Goal: Task Accomplishment & Management: Complete application form

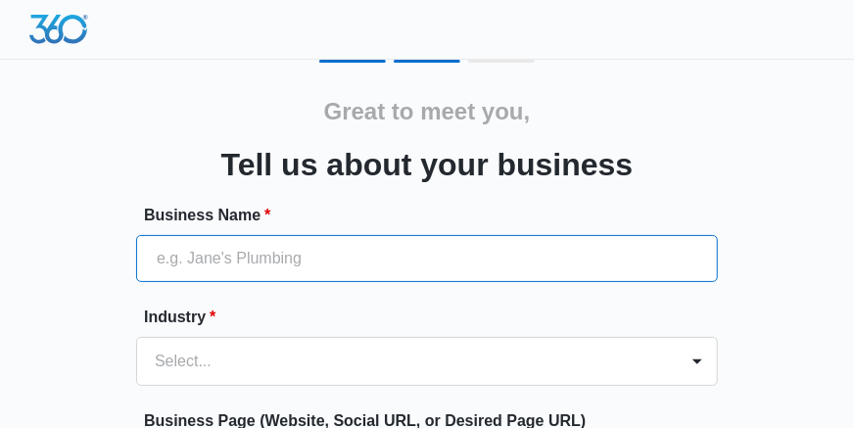
click at [480, 246] on input "Business Name *" at bounding box center [427, 258] width 582 height 47
type input "BJFRAZ"
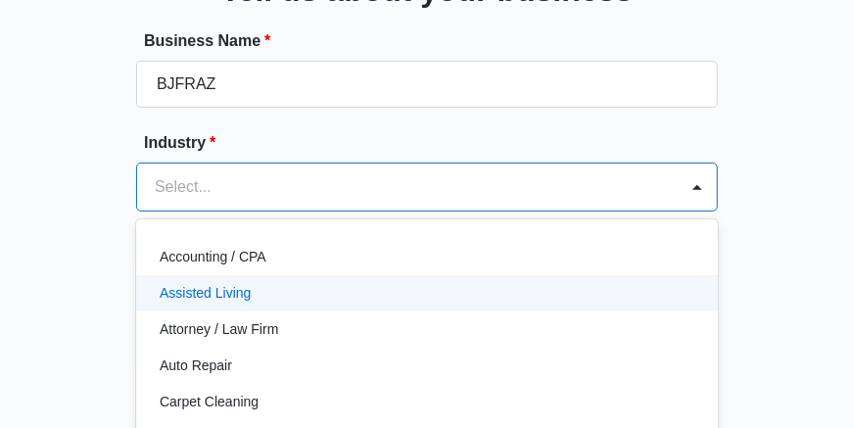
scroll to position [272, 0]
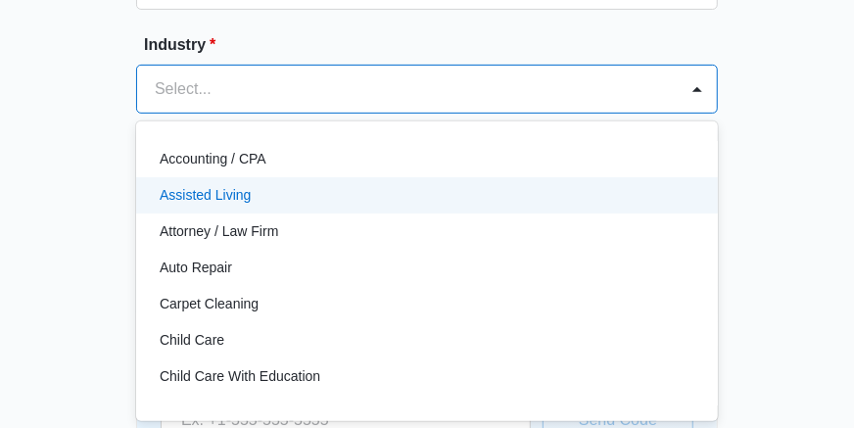
click at [665, 114] on div "49 results available. Use Up and Down to choose options, press Enter to select …" at bounding box center [427, 89] width 582 height 49
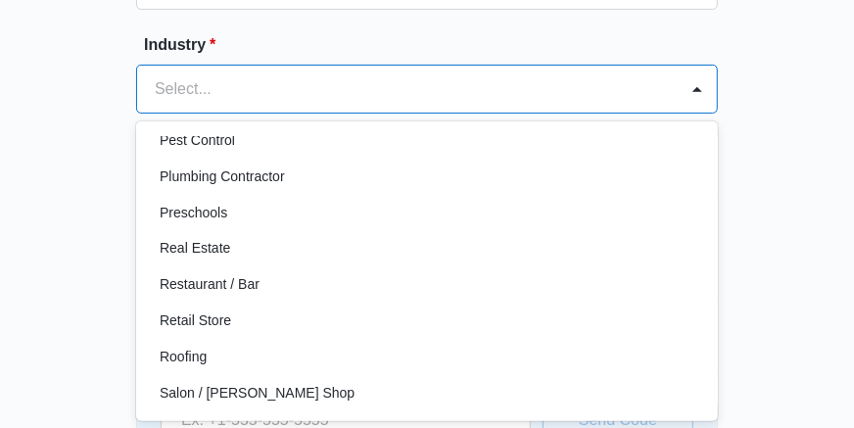
scroll to position [1308, 0]
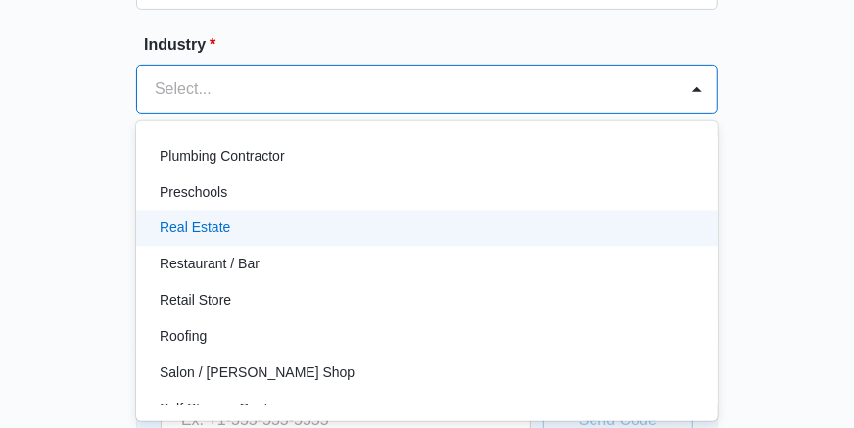
click at [499, 224] on div "Real Estate" at bounding box center [425, 228] width 531 height 21
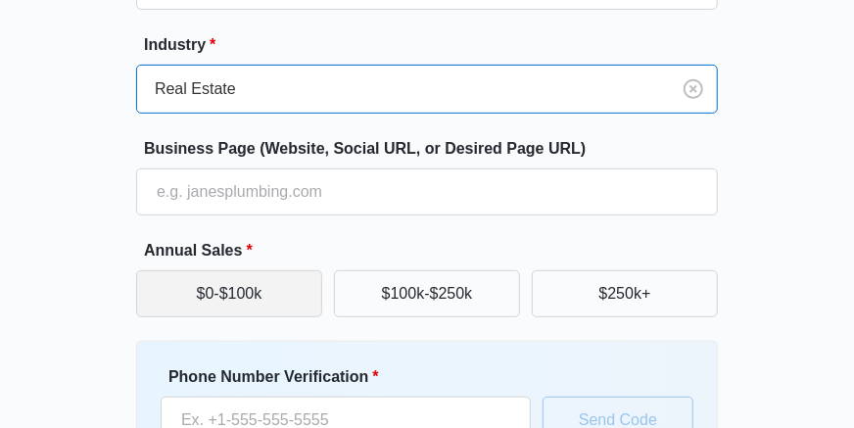
click at [207, 295] on button "$0-$100k" at bounding box center [229, 293] width 186 height 47
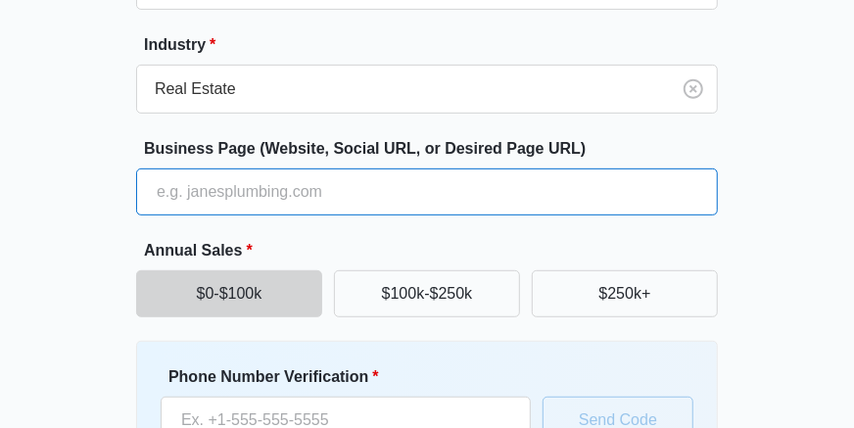
click at [554, 192] on input "Business Page (Website, Social URL, or Desired Page URL)" at bounding box center [427, 191] width 582 height 47
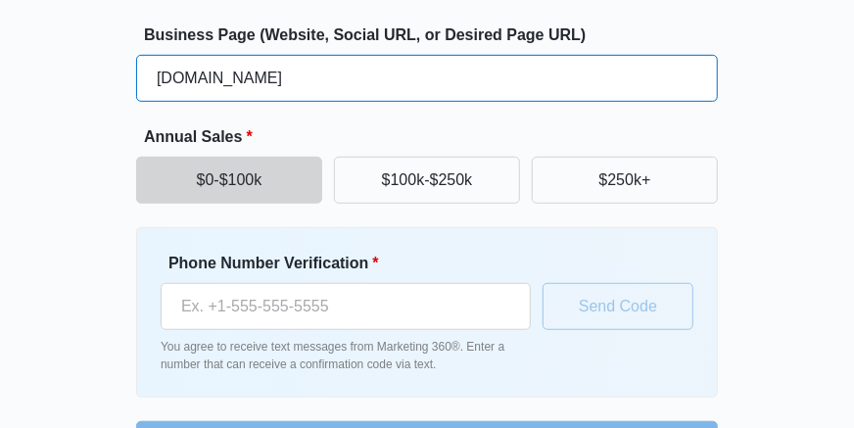
scroll to position [409, 0]
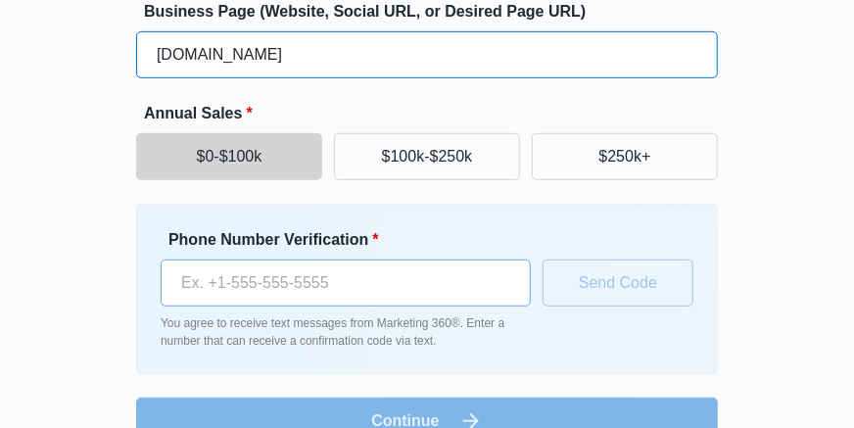
type input "booking.bjfraz.com"
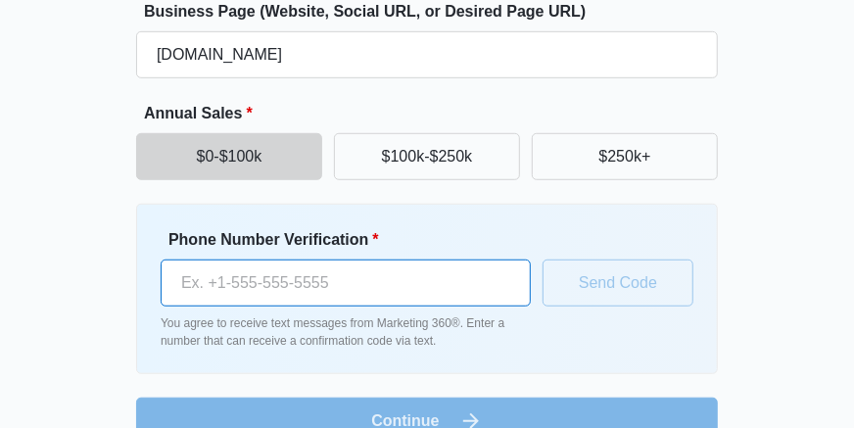
click at [273, 275] on input "Phone Number Verification *" at bounding box center [346, 283] width 370 height 47
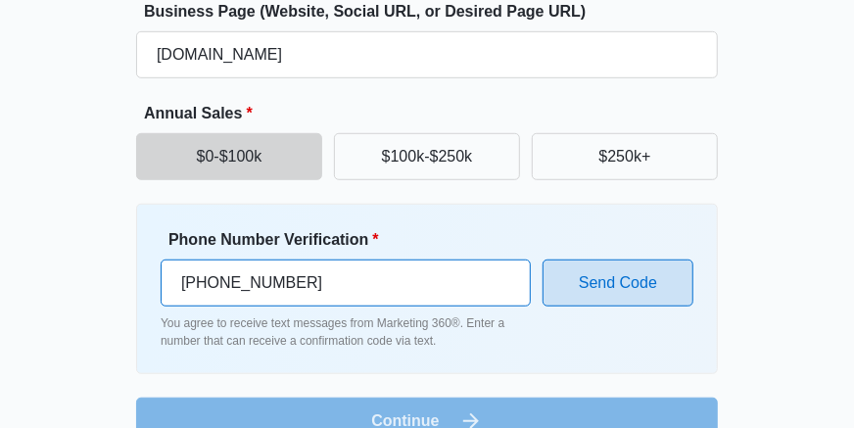
type input "(570) 799-8260"
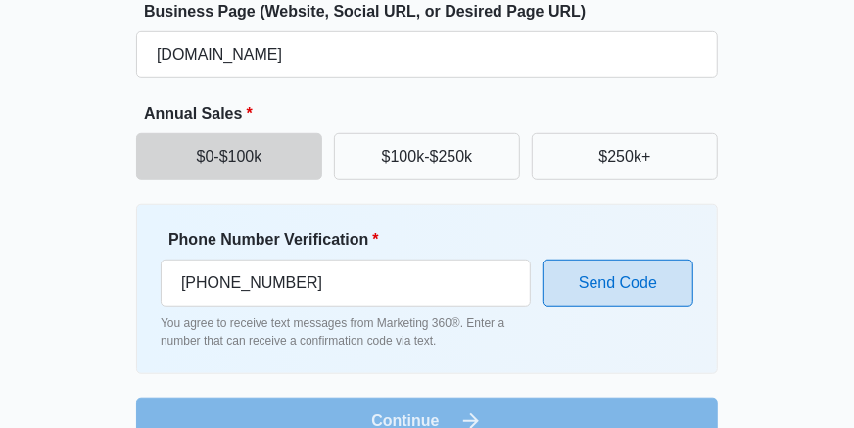
click at [630, 287] on button "Send Code" at bounding box center [618, 283] width 151 height 47
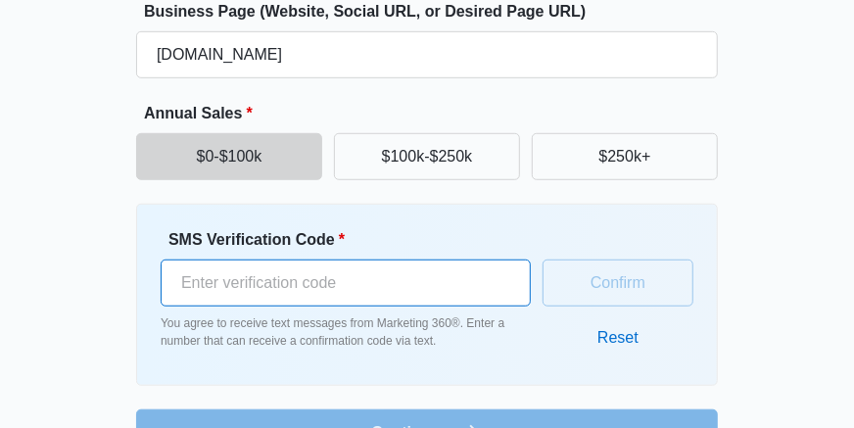
click at [408, 280] on input "SMS Verification Code *" at bounding box center [346, 283] width 370 height 47
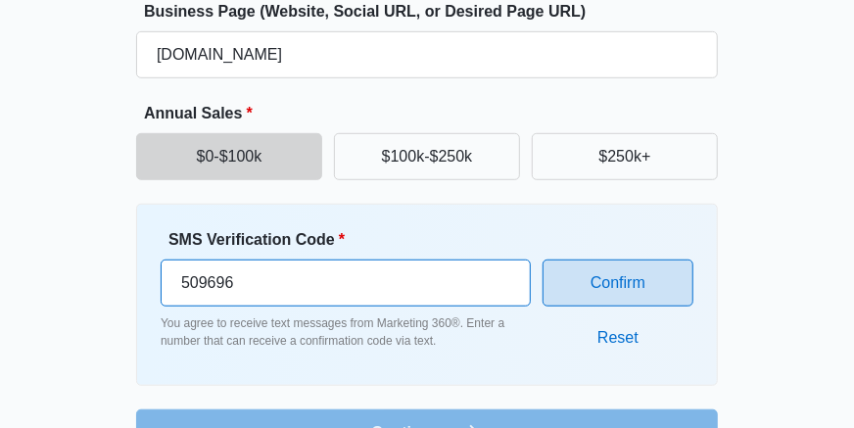
type input "509696"
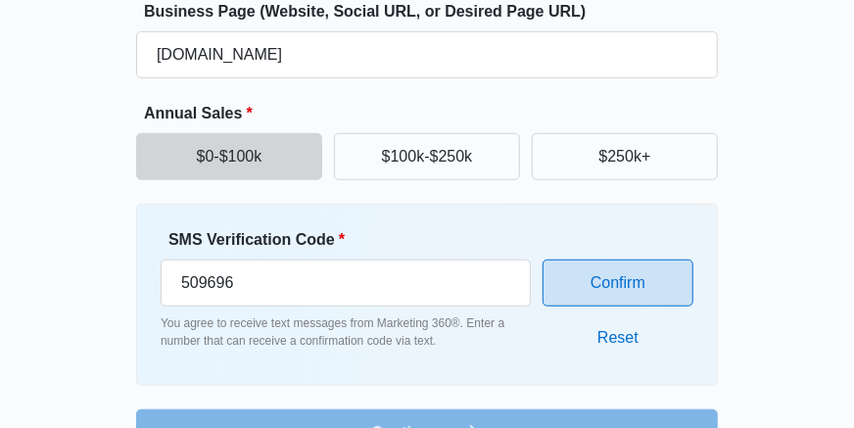
click at [631, 280] on button "Confirm" at bounding box center [618, 283] width 151 height 47
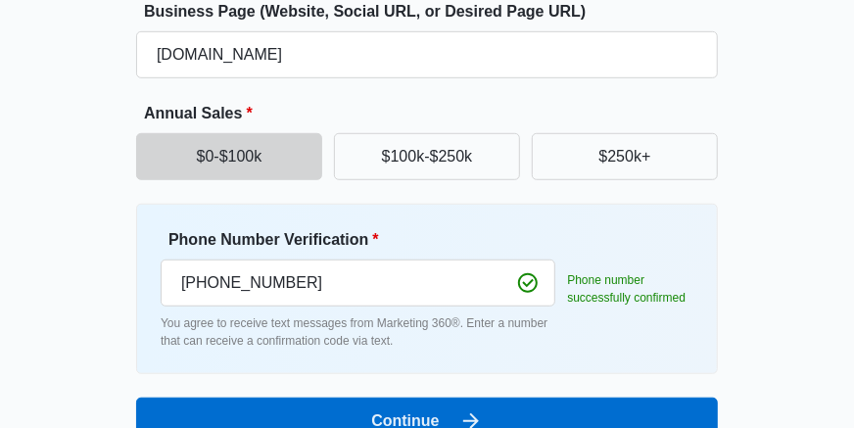
scroll to position [448, 0]
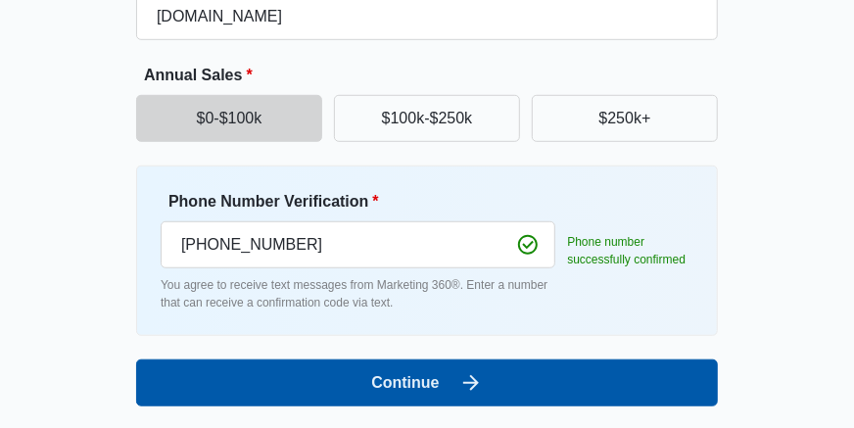
click at [397, 381] on button "Continue" at bounding box center [427, 383] width 582 height 47
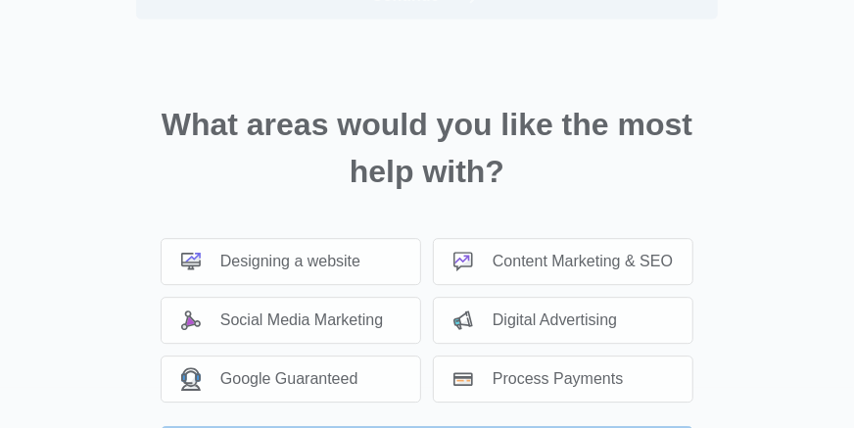
scroll to position [108, 0]
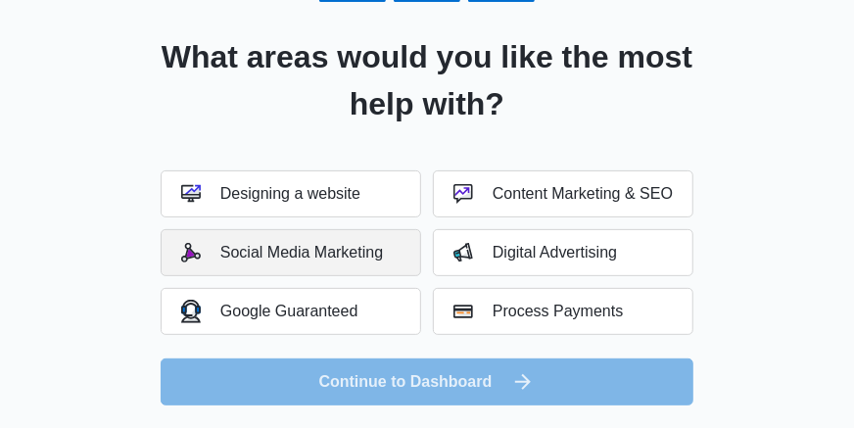
click at [343, 253] on div "Social Media Marketing" at bounding box center [282, 253] width 202 height 20
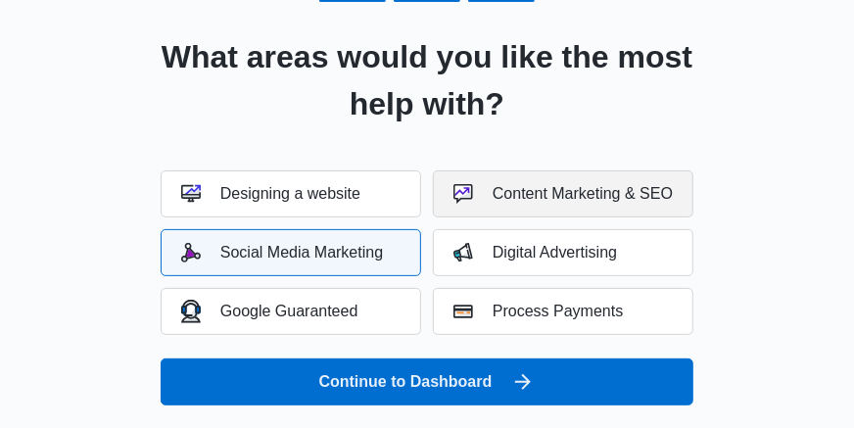
click at [517, 196] on div "Content Marketing & SEO" at bounding box center [563, 194] width 219 height 20
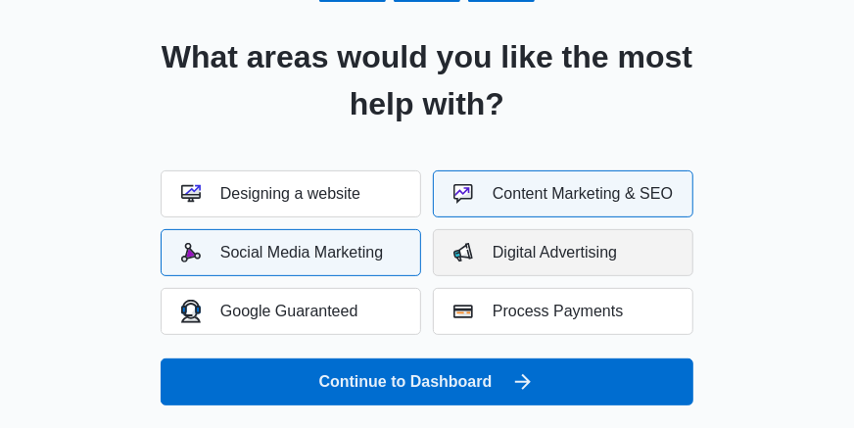
click at [519, 247] on div "Digital Advertising" at bounding box center [536, 253] width 164 height 20
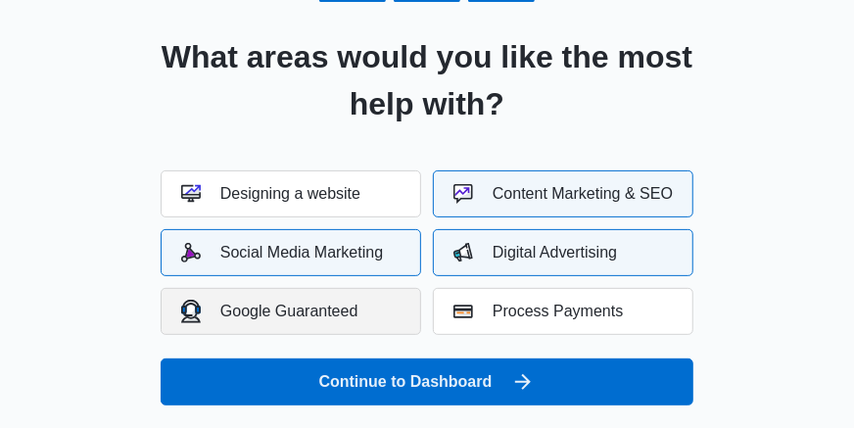
click at [344, 312] on div "Google Guaranteed" at bounding box center [269, 311] width 177 height 23
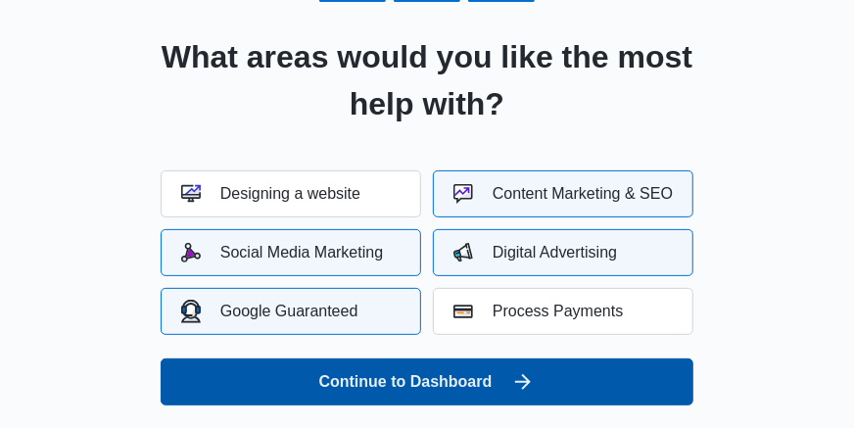
click at [430, 381] on button "Continue to Dashboard" at bounding box center [427, 382] width 533 height 47
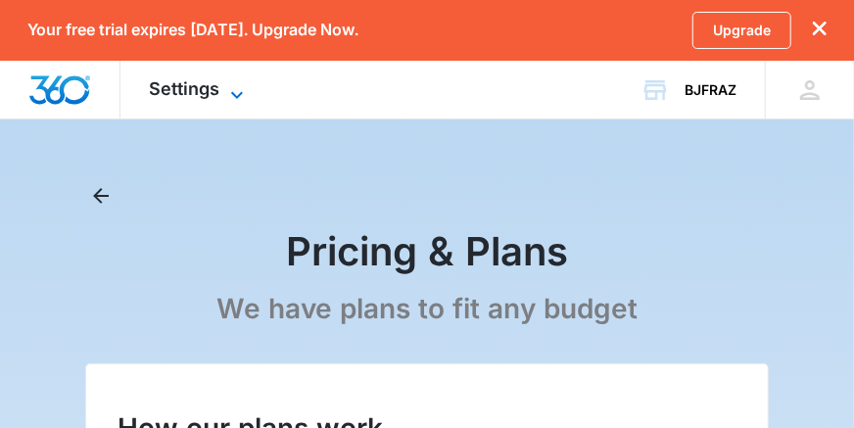
click at [230, 91] on icon at bounding box center [237, 95] width 24 height 24
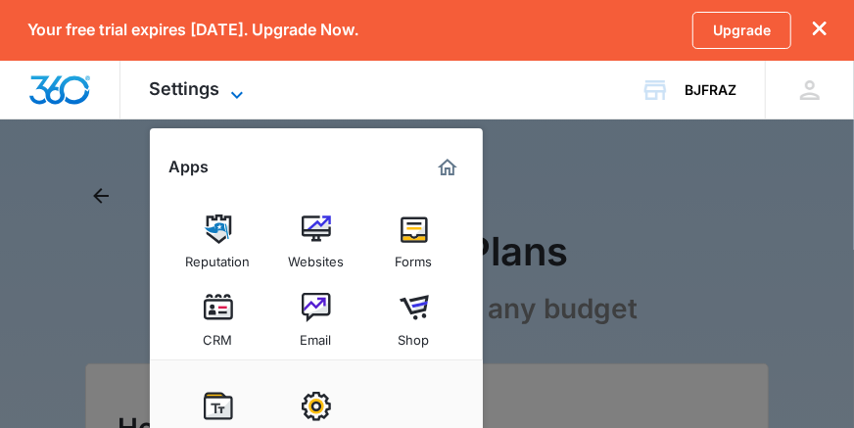
click at [230, 91] on icon at bounding box center [237, 95] width 24 height 24
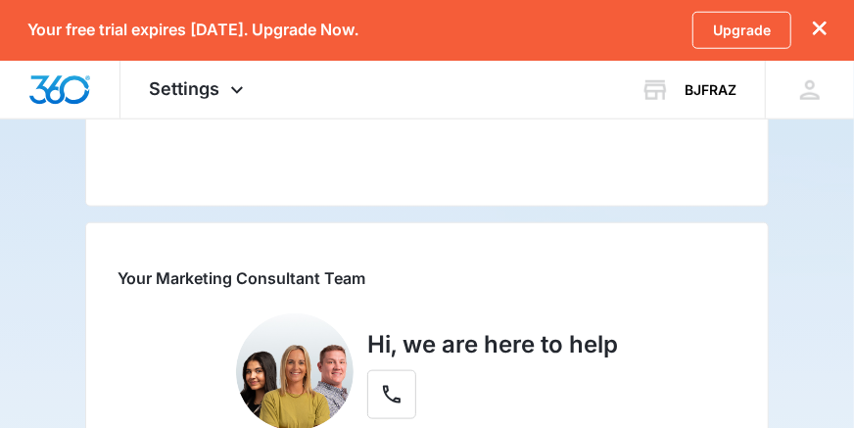
scroll to position [648, 0]
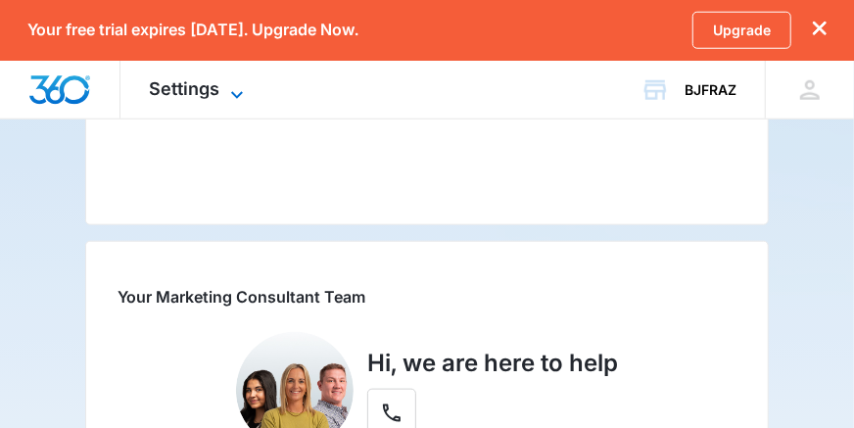
click at [228, 92] on icon at bounding box center [237, 95] width 24 height 24
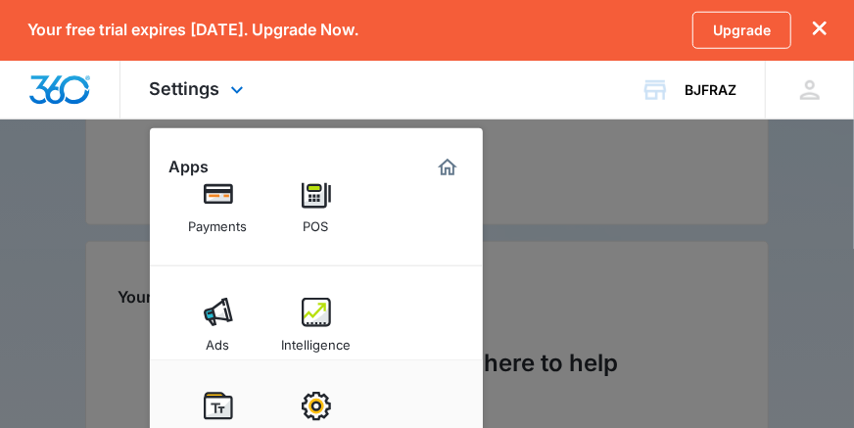
scroll to position [256, 0]
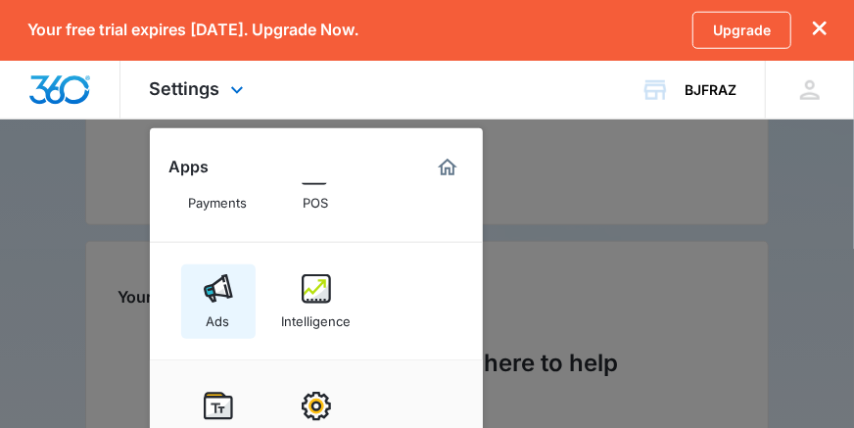
click at [215, 285] on img at bounding box center [218, 288] width 29 height 29
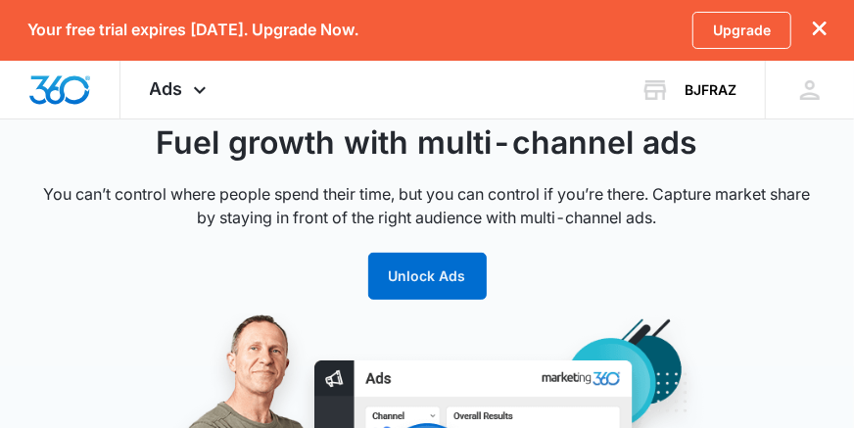
scroll to position [120, 0]
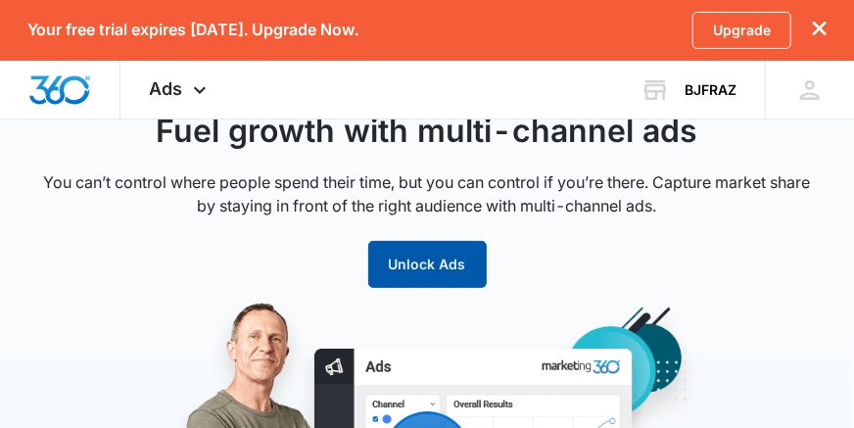
click at [431, 267] on button "Unlock Ads" at bounding box center [427, 264] width 119 height 47
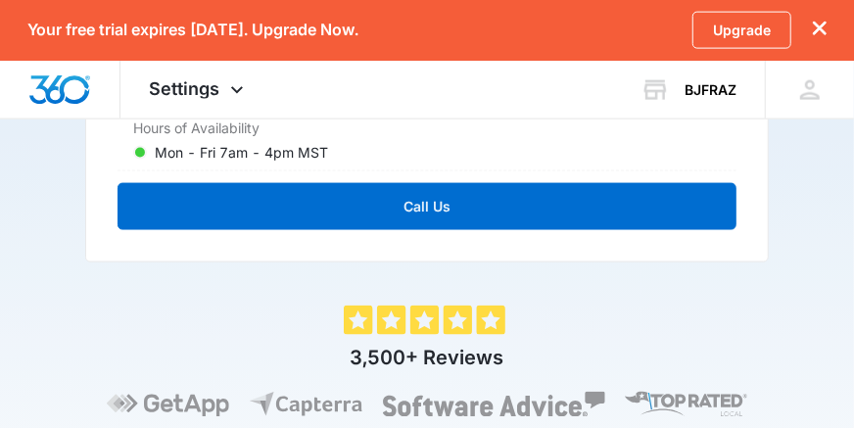
scroll to position [1033, 0]
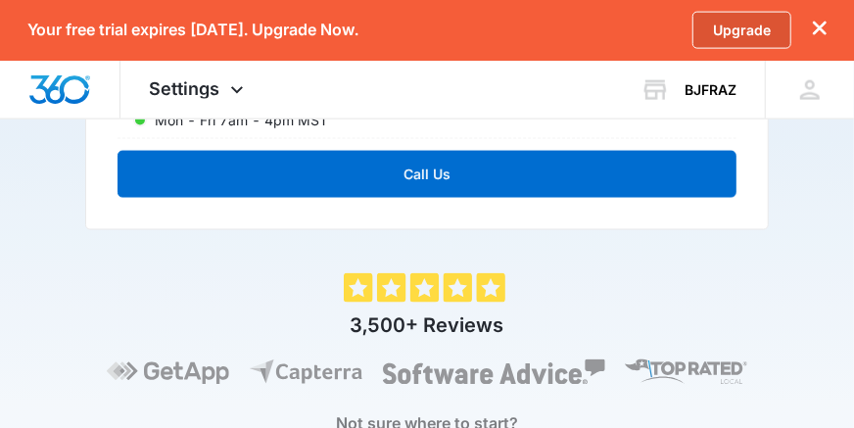
click at [746, 26] on link "Upgrade" at bounding box center [742, 30] width 99 height 37
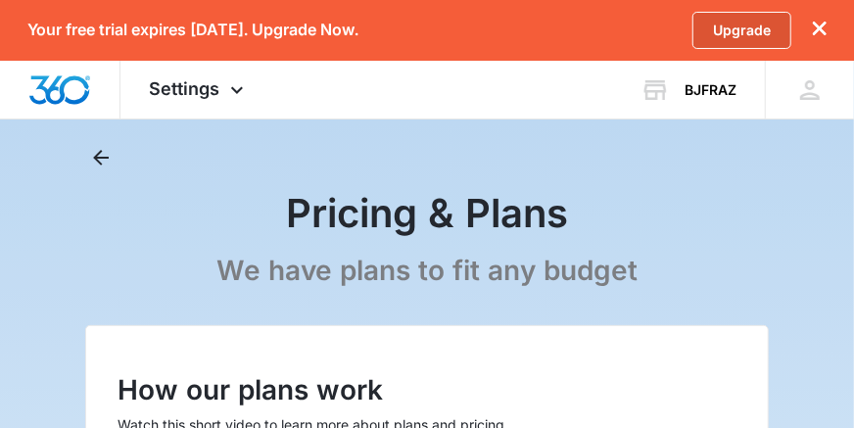
scroll to position [1, 0]
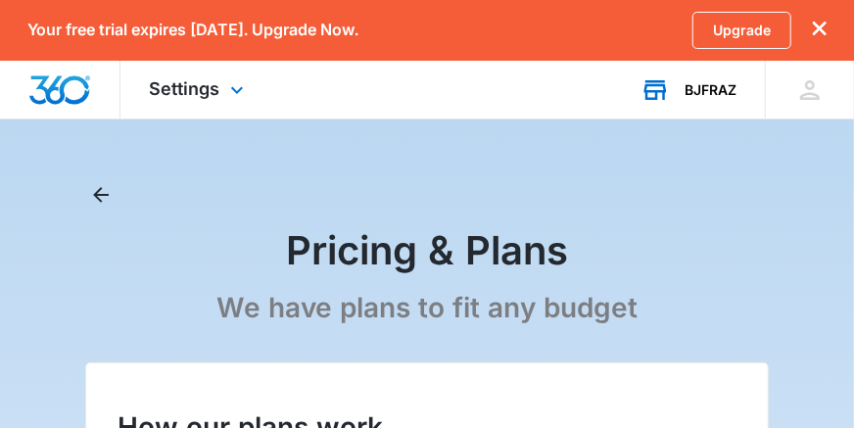
click at [710, 86] on div "BJFRAZ" at bounding box center [711, 90] width 52 height 16
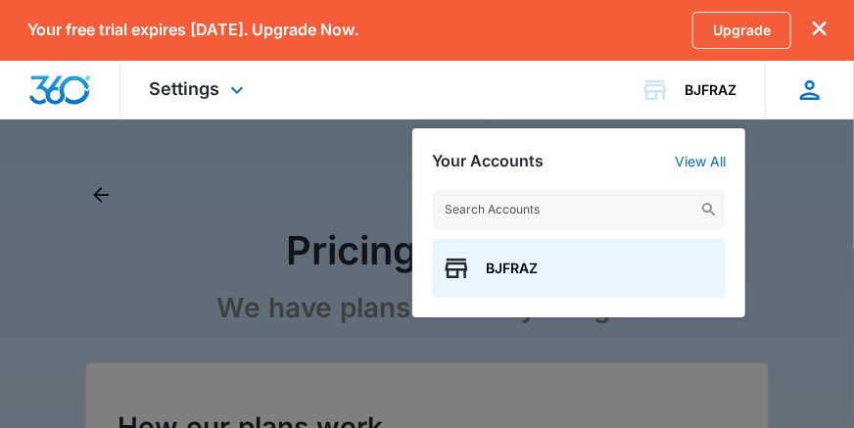
click at [809, 90] on icon at bounding box center [809, 89] width 29 height 29
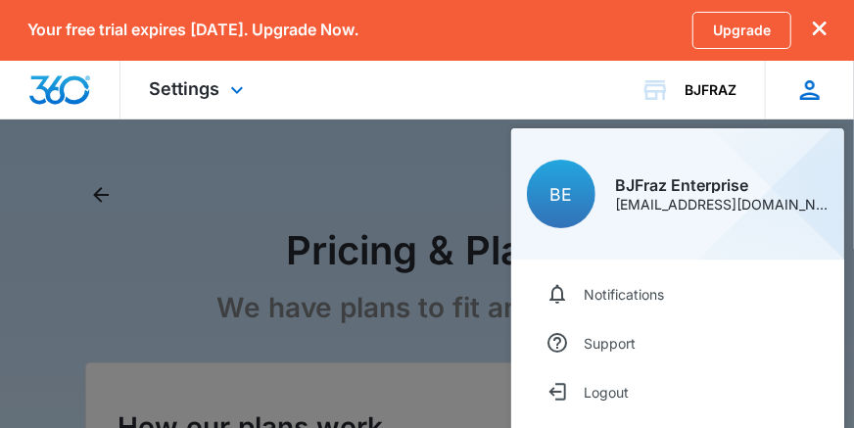
scroll to position [0, 0]
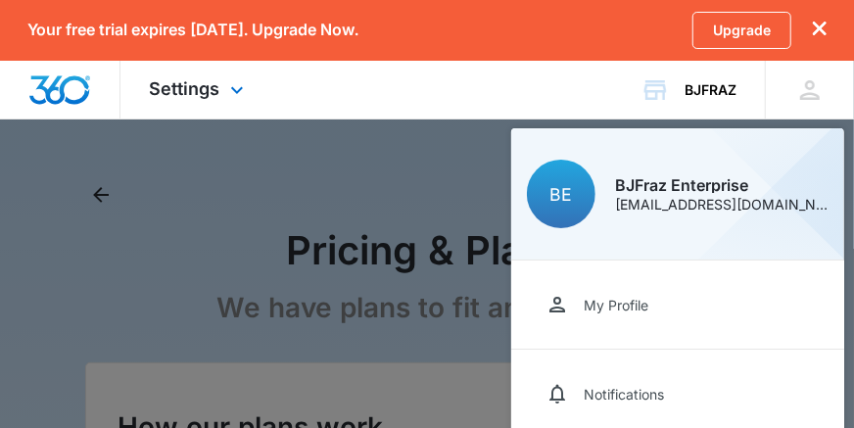
click at [62, 82] on img "Dashboard" at bounding box center [59, 89] width 63 height 29
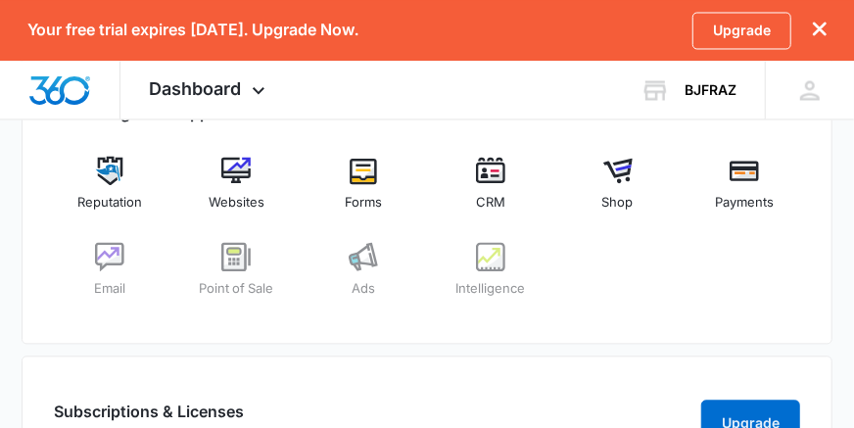
scroll to position [1394, 0]
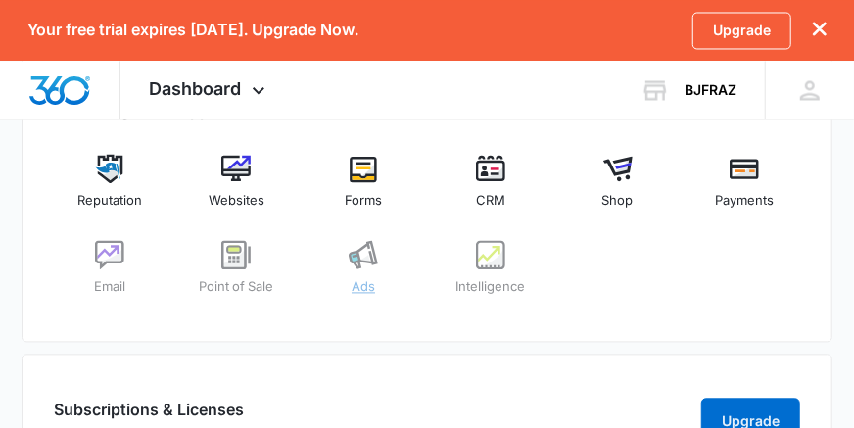
click at [363, 256] on img at bounding box center [363, 254] width 29 height 29
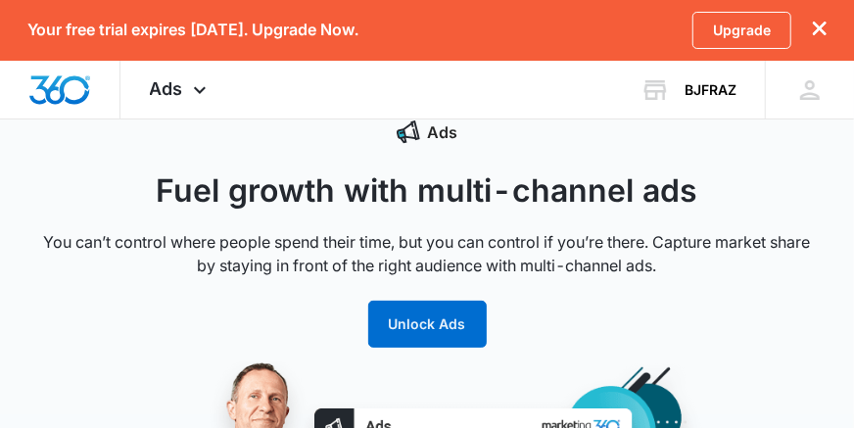
scroll to position [55, 0]
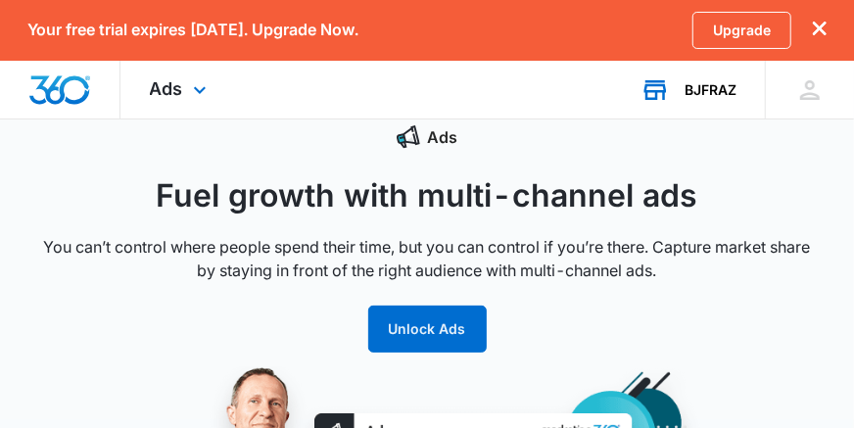
click at [717, 91] on div "BJFRAZ" at bounding box center [711, 90] width 52 height 16
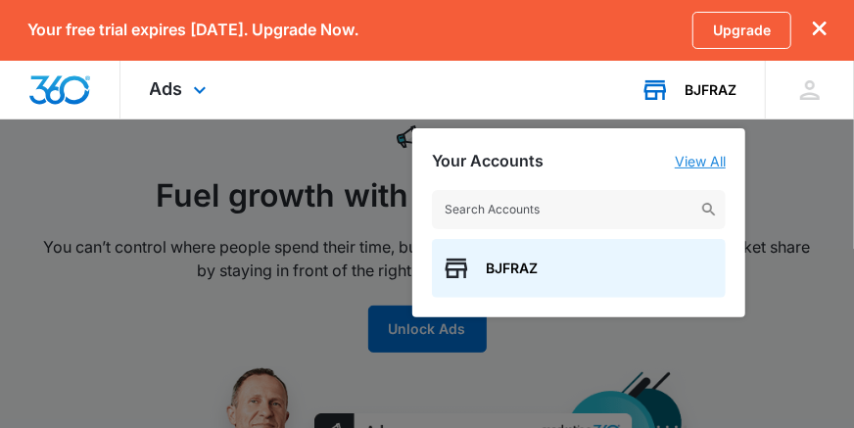
click at [700, 160] on link "View All" at bounding box center [700, 161] width 51 height 17
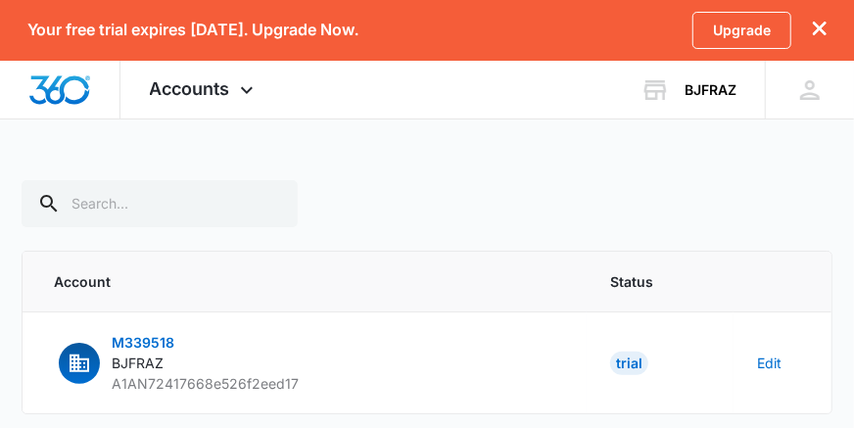
scroll to position [76, 0]
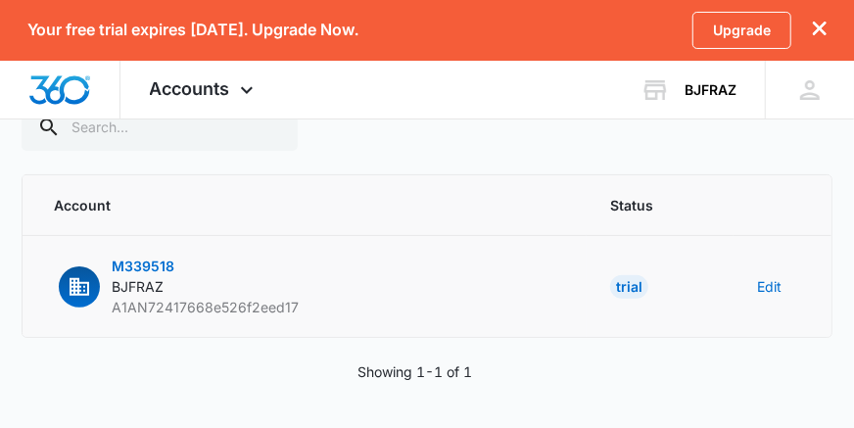
click at [149, 258] on span "M339518" at bounding box center [143, 266] width 63 height 17
click at [78, 284] on icon "button" at bounding box center [80, 287] width 20 height 18
click at [144, 289] on span "BJFRAZ" at bounding box center [138, 286] width 52 height 17
click at [771, 283] on button "Edit" at bounding box center [769, 286] width 24 height 21
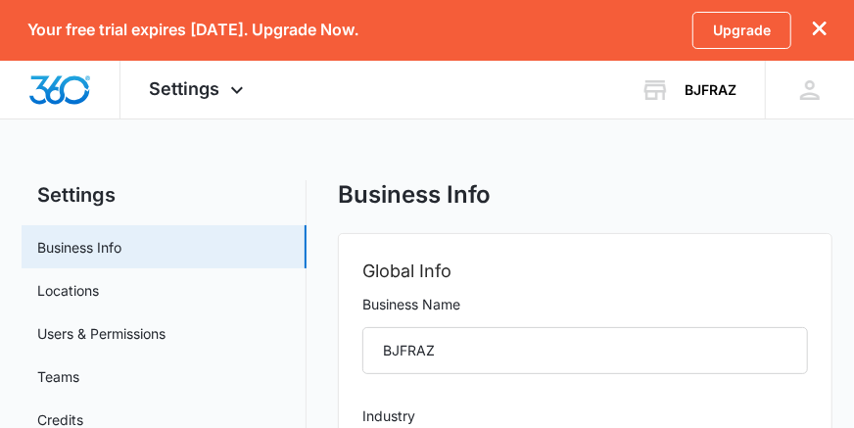
select select "35"
select select "US"
select select "America/New_York"
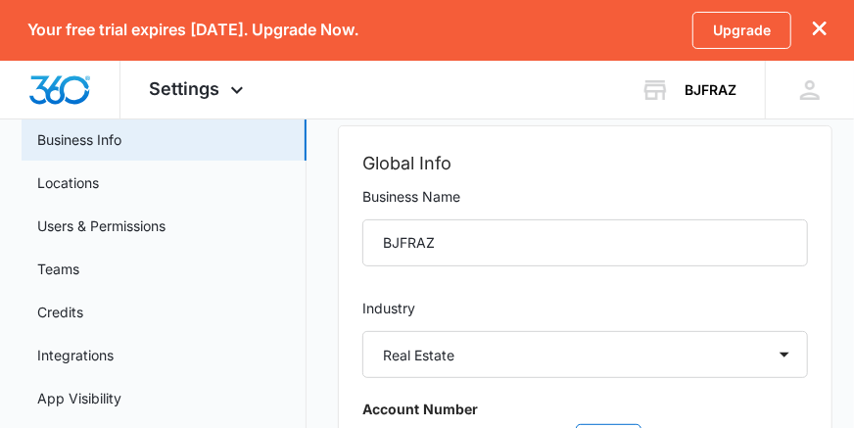
scroll to position [106, 0]
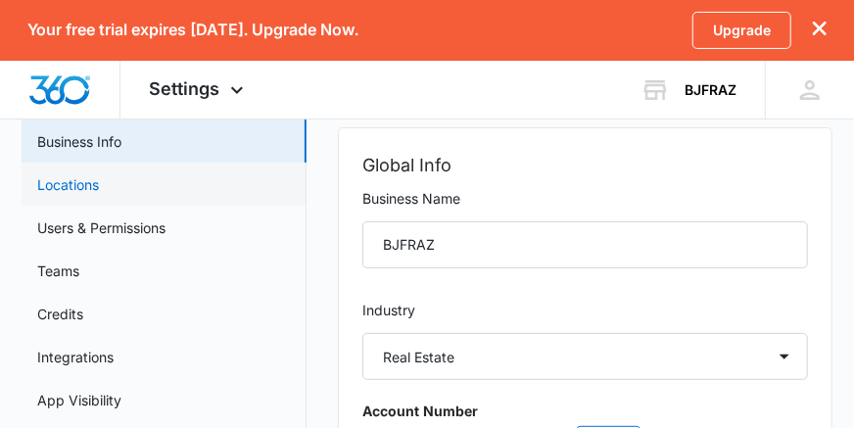
click at [79, 181] on link "Locations" at bounding box center [68, 184] width 62 height 21
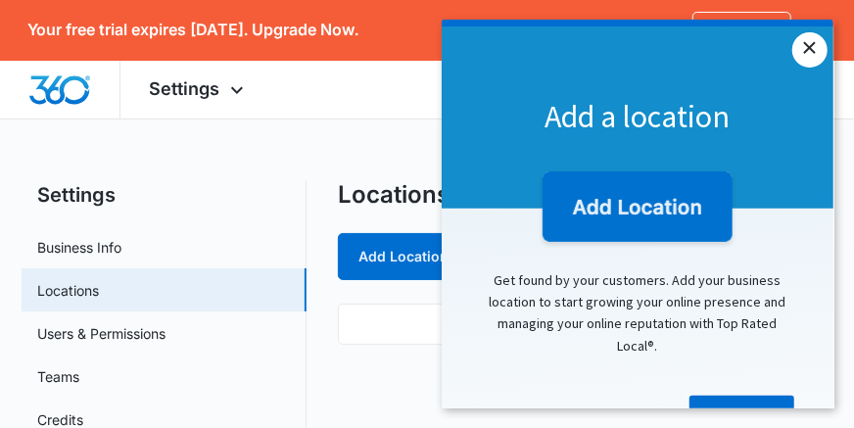
click at [807, 46] on link "×" at bounding box center [809, 49] width 35 height 35
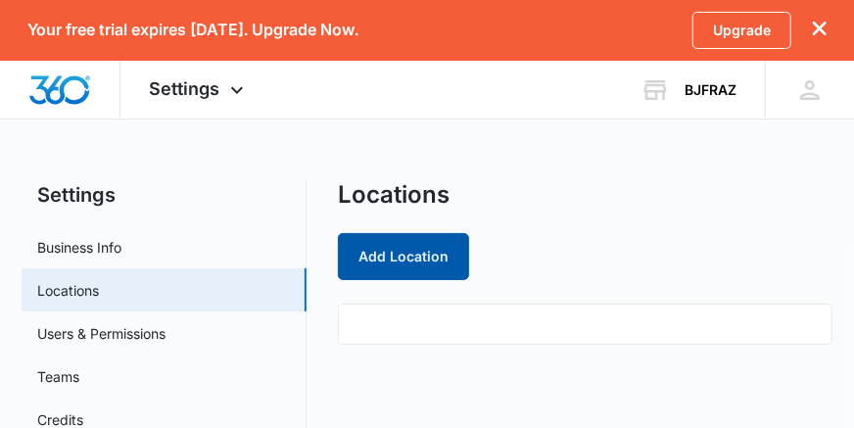
click at [417, 258] on button "Add Location" at bounding box center [403, 256] width 131 height 47
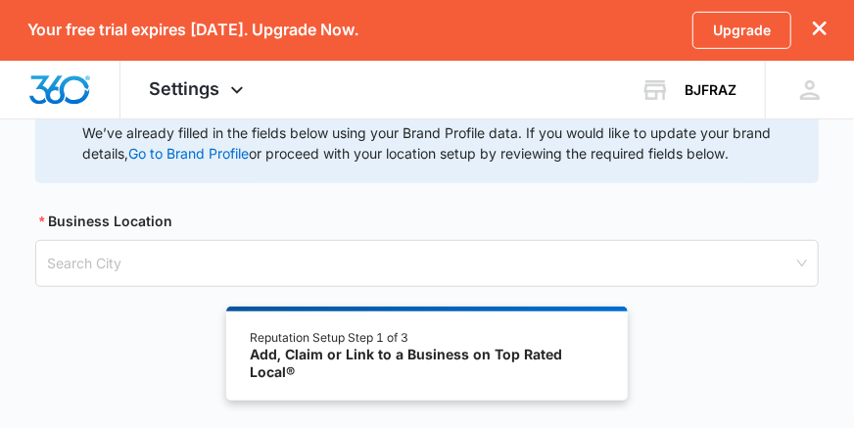
scroll to position [336, 0]
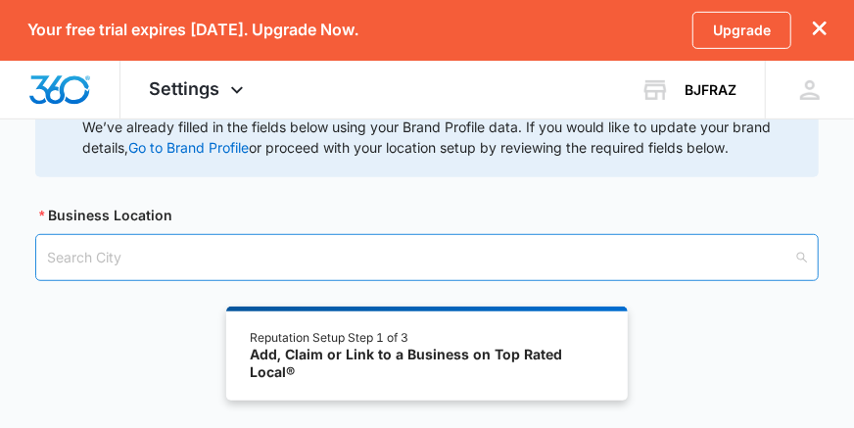
click at [634, 255] on input "search" at bounding box center [420, 257] width 746 height 45
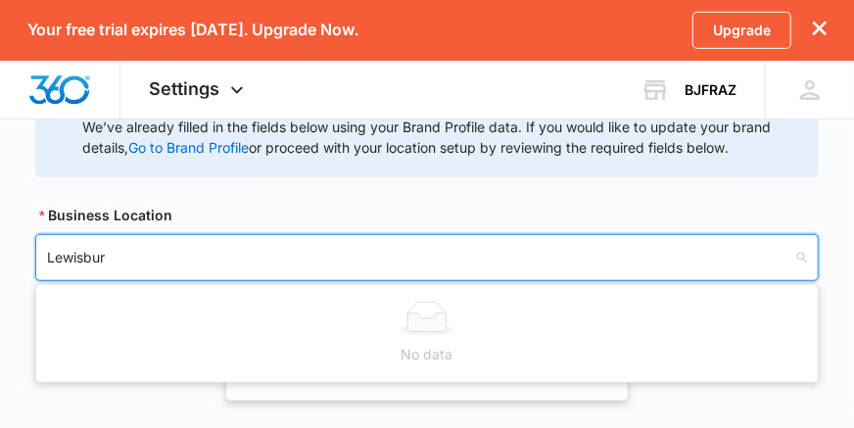
type input "[GEOGRAPHIC_DATA]"
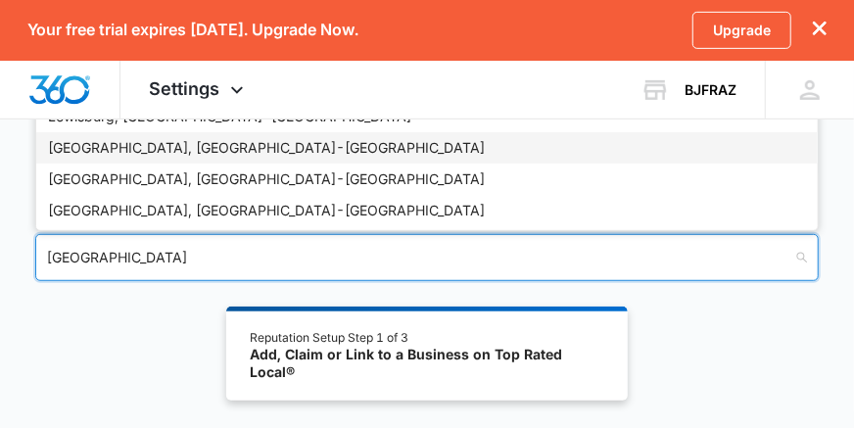
click at [174, 143] on div "[GEOGRAPHIC_DATA], [GEOGRAPHIC_DATA] - [GEOGRAPHIC_DATA]" at bounding box center [427, 148] width 758 height 22
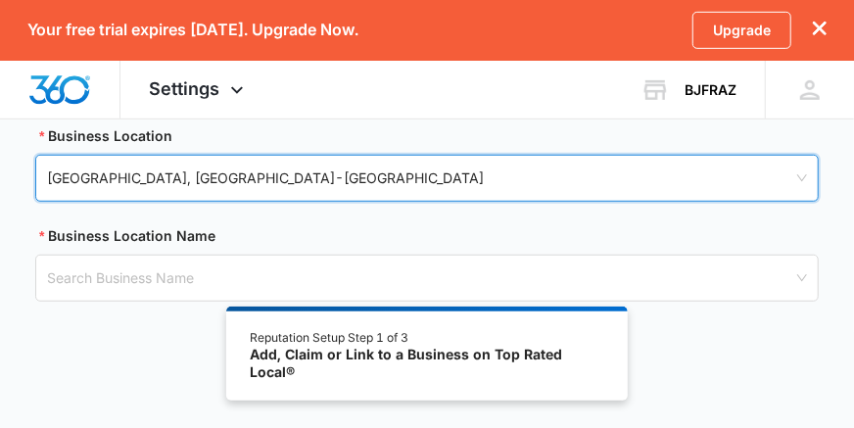
scroll to position [418, 0]
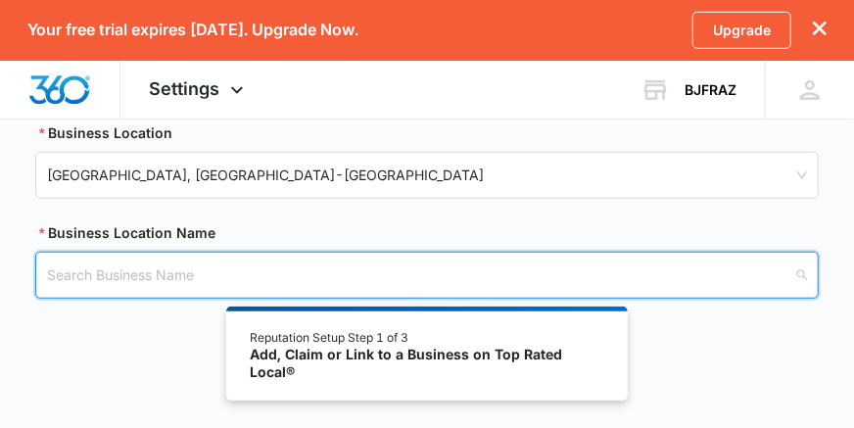
click at [191, 270] on input "search" at bounding box center [420, 275] width 746 height 45
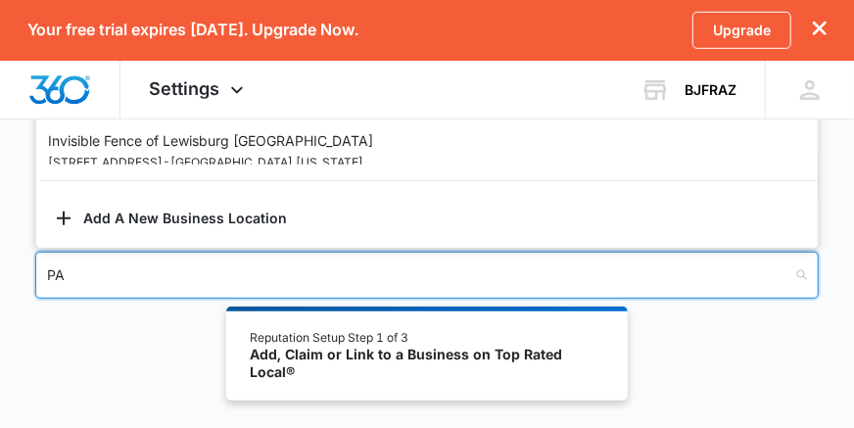
type input "PA"
click at [806, 360] on div "Use Top Rated Local® to Add or Claim Your Business Location in Reputation Pre-F…" at bounding box center [427, 104] width 854 height 685
click at [384, 278] on input "search" at bounding box center [420, 275] width 746 height 45
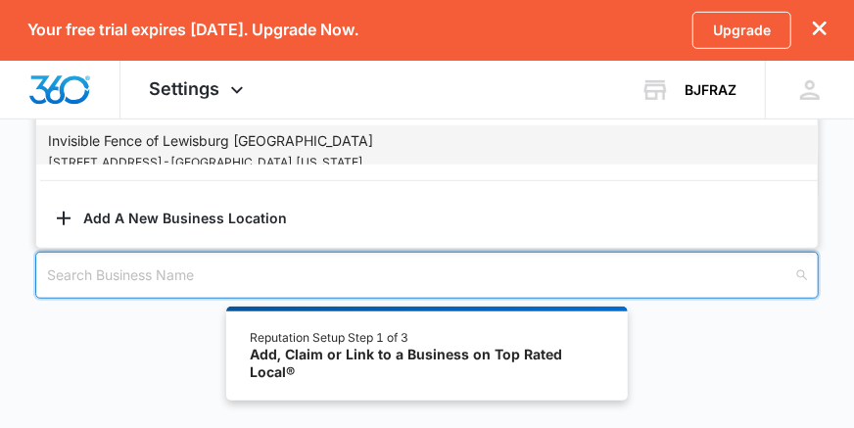
click at [412, 147] on div "Invisible Fence of [GEOGRAPHIC_DATA] PA [GEOGRAPHIC_DATA] - [GEOGRAPHIC_DATA] ,…" at bounding box center [427, 151] width 758 height 43
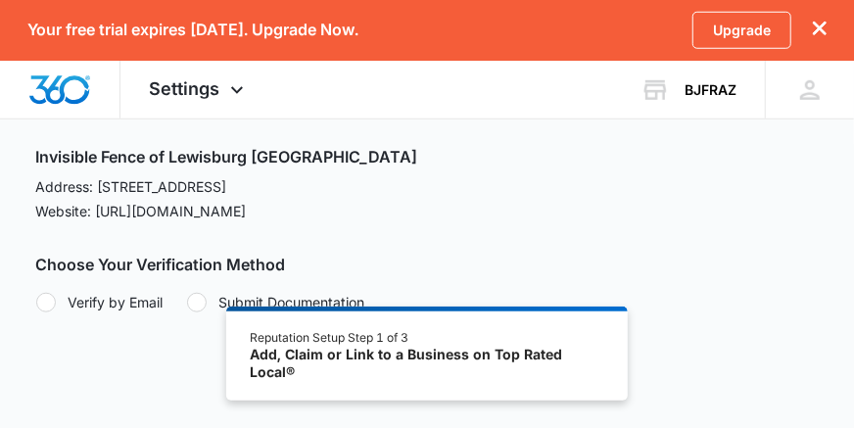
scroll to position [643, 0]
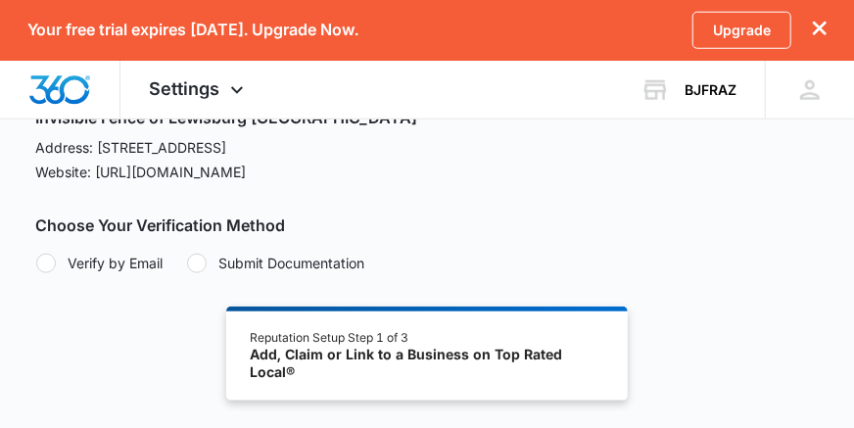
click at [45, 259] on div at bounding box center [46, 264] width 20 height 20
click at [36, 263] on input "Verify by Email" at bounding box center [35, 263] width 1 height 1
radio input "true"
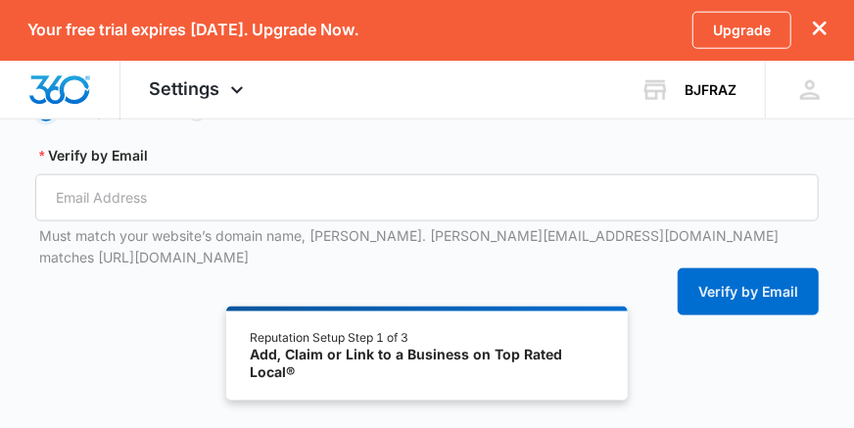
scroll to position [799, 0]
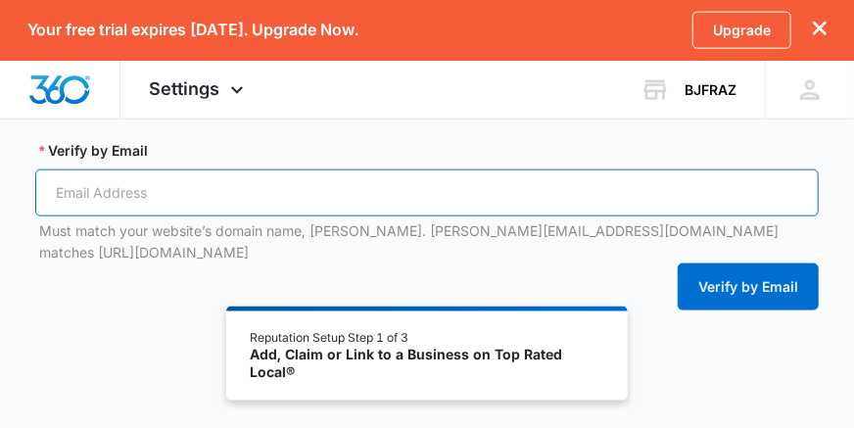
click at [627, 200] on input "Verify by Email" at bounding box center [427, 192] width 784 height 47
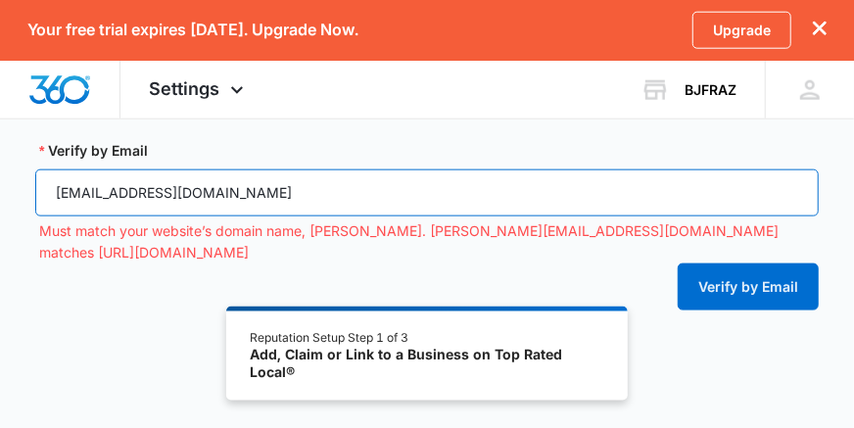
click at [149, 192] on input "[EMAIL_ADDRESS][DOMAIN_NAME]" at bounding box center [427, 192] width 784 height 47
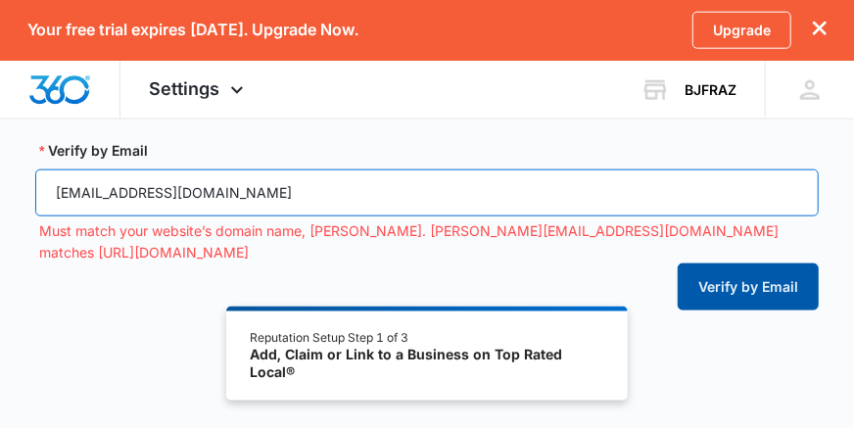
type input "[EMAIL_ADDRESS][DOMAIN_NAME]"
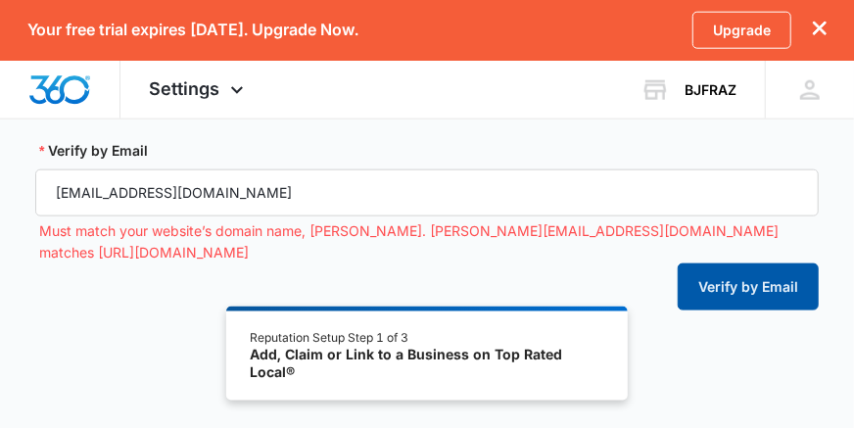
click at [727, 268] on button "Verify by Email" at bounding box center [748, 287] width 141 height 47
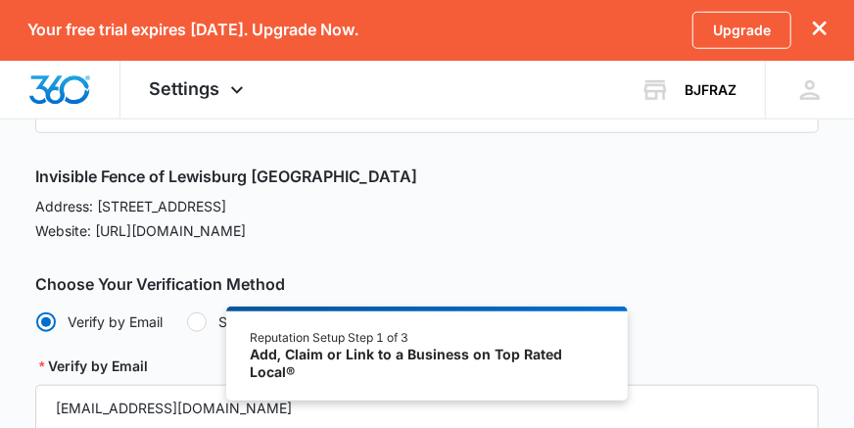
scroll to position [581, 0]
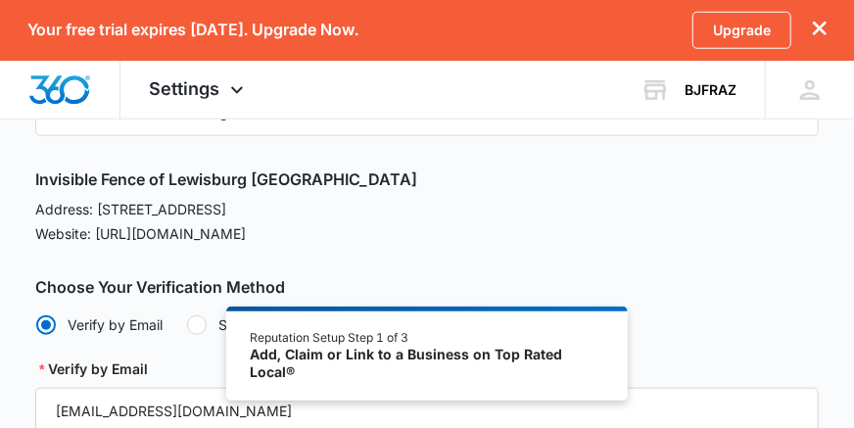
click at [550, 241] on p "Website: [URL][DOMAIN_NAME]" at bounding box center [427, 233] width 784 height 21
click at [571, 342] on div "Reputation Setup Step 1 of 3" at bounding box center [428, 338] width 354 height 18
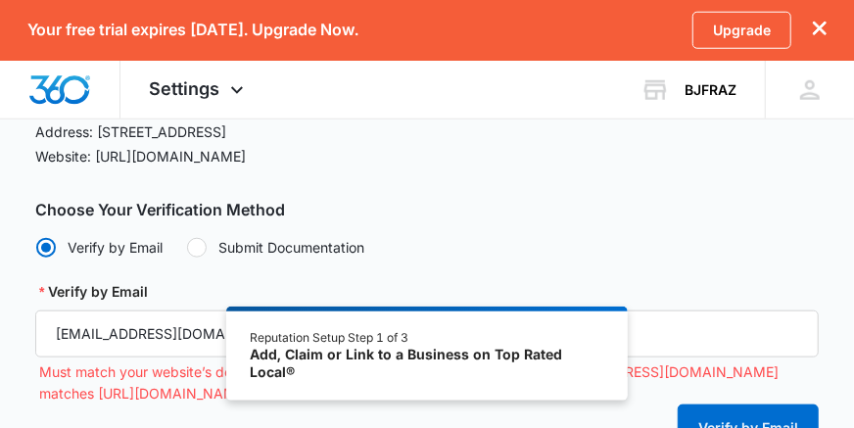
scroll to position [816, 0]
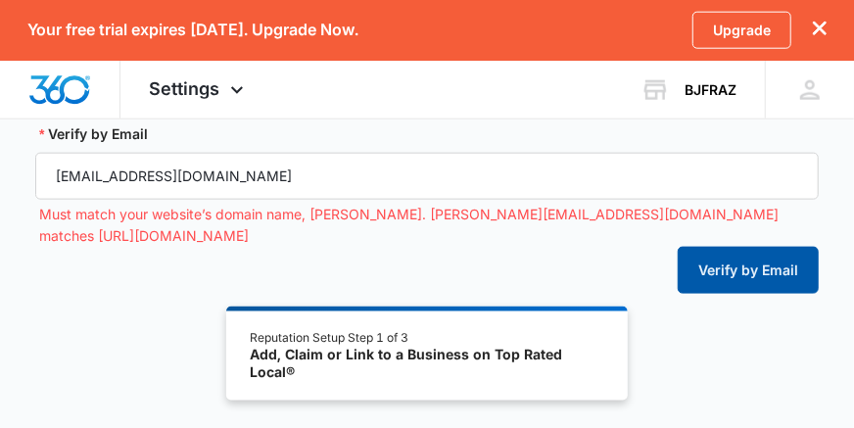
click at [740, 247] on button "Verify by Email" at bounding box center [748, 270] width 141 height 47
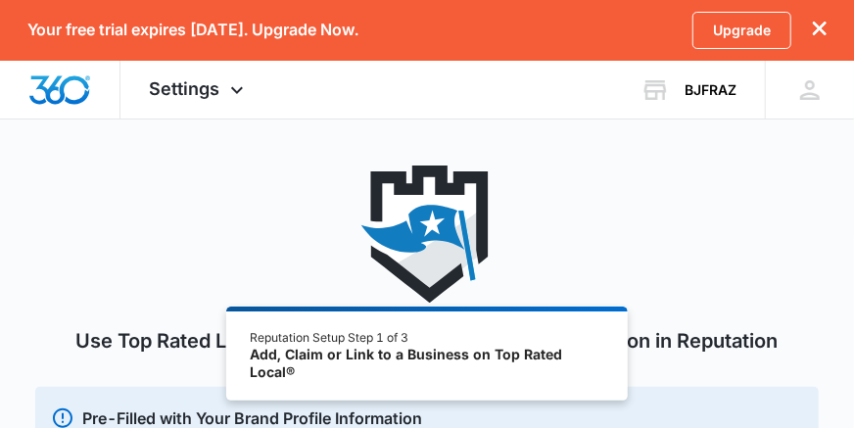
scroll to position [0, 0]
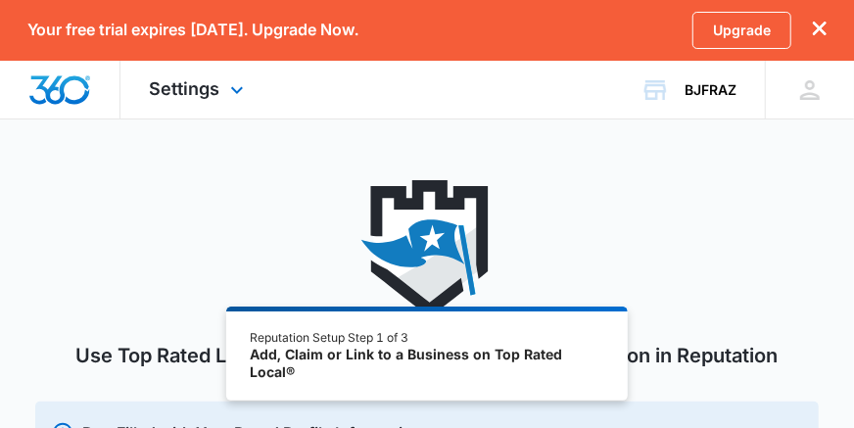
click at [68, 83] on img "Dashboard" at bounding box center [59, 89] width 63 height 29
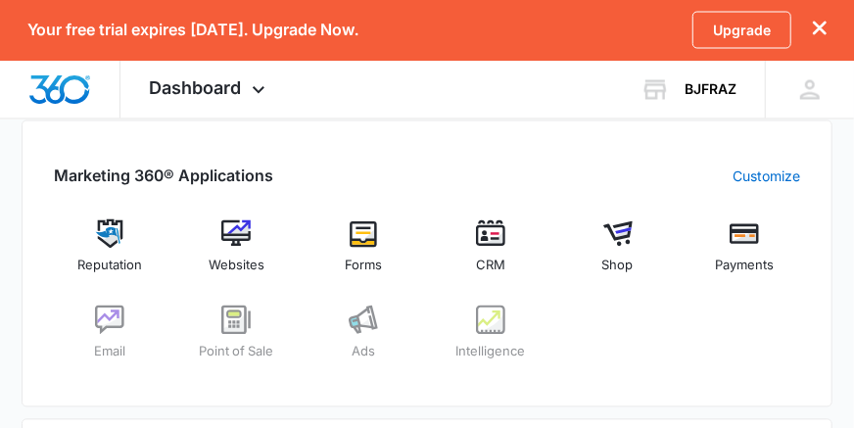
scroll to position [1389, 0]
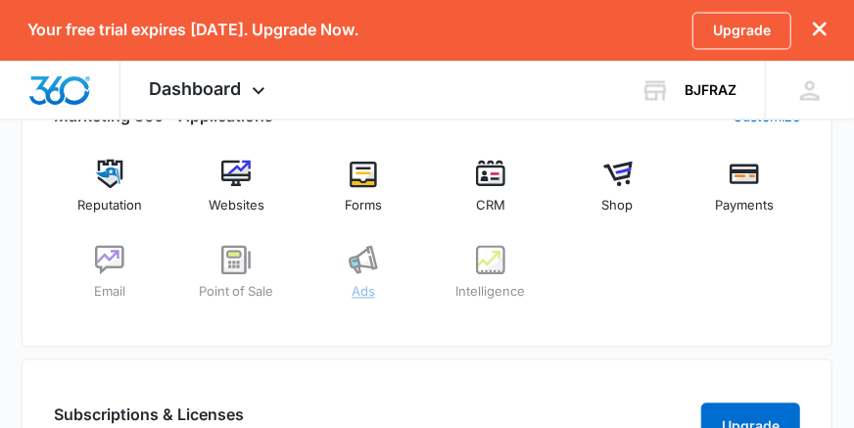
click at [362, 262] on img at bounding box center [363, 259] width 29 height 29
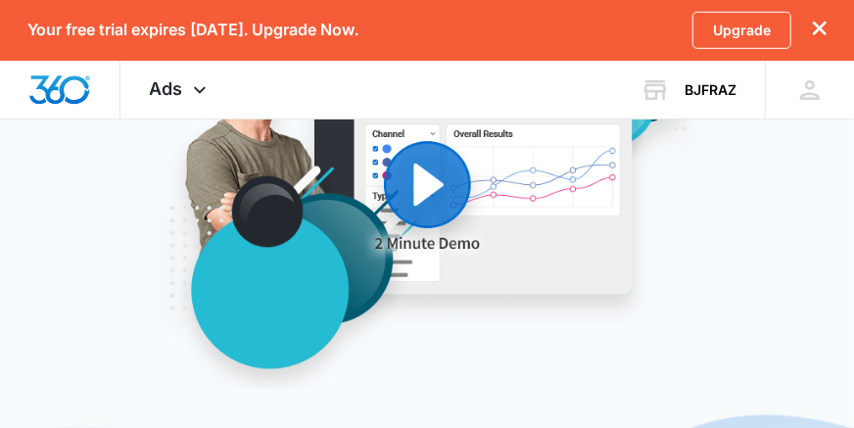
scroll to position [387, 0]
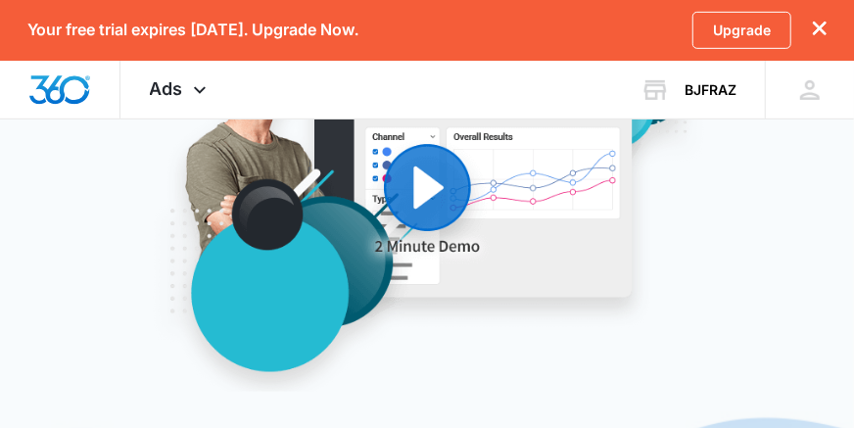
click at [815, 25] on icon "dismiss this dialog" at bounding box center [820, 29] width 14 height 14
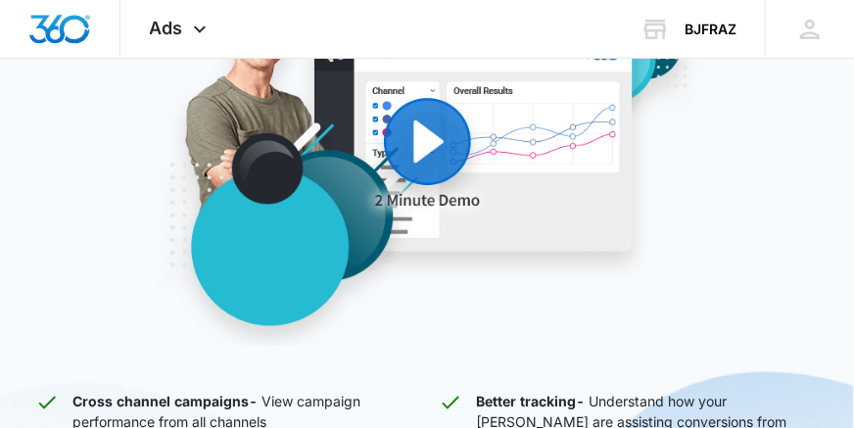
scroll to position [499, 0]
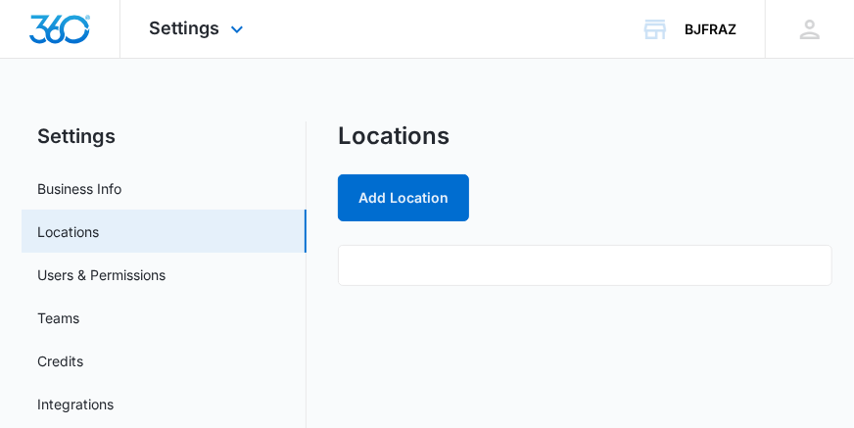
select select "35"
select select "US"
select select "America/New_York"
